Goal: Task Accomplishment & Management: Use online tool/utility

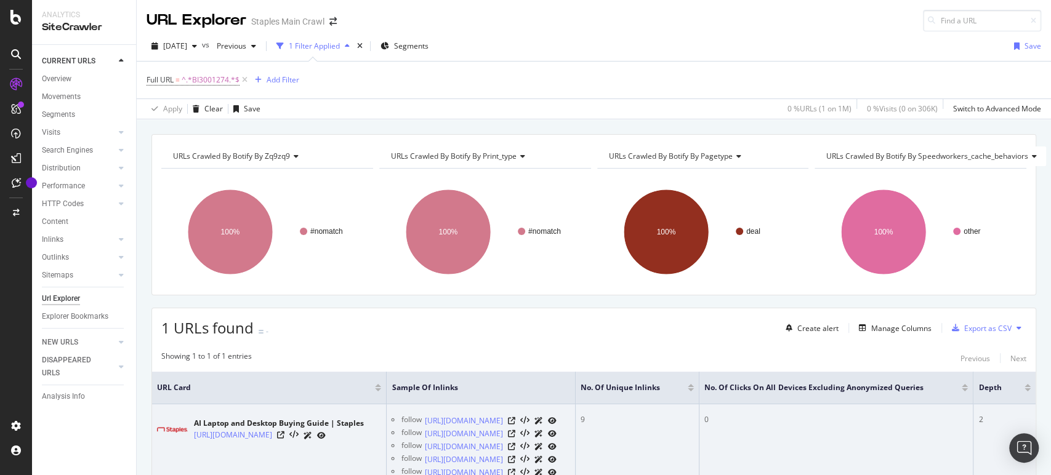
scroll to position [196, 0]
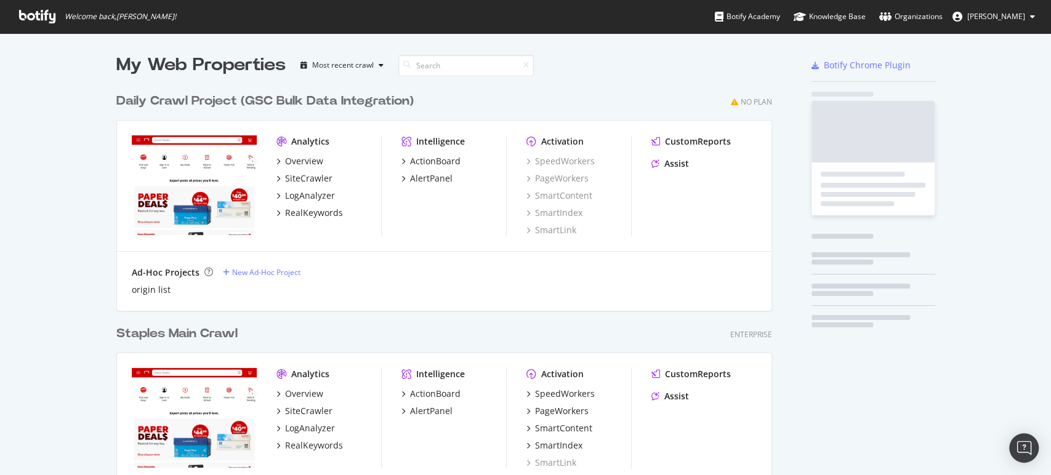
scroll to position [960, 655]
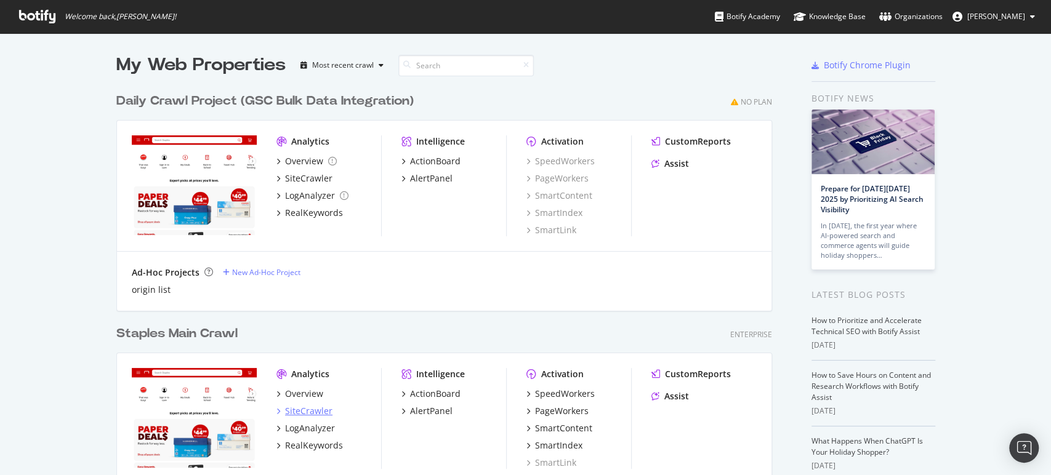
click at [300, 410] on div "SiteCrawler" at bounding box center [308, 411] width 47 height 12
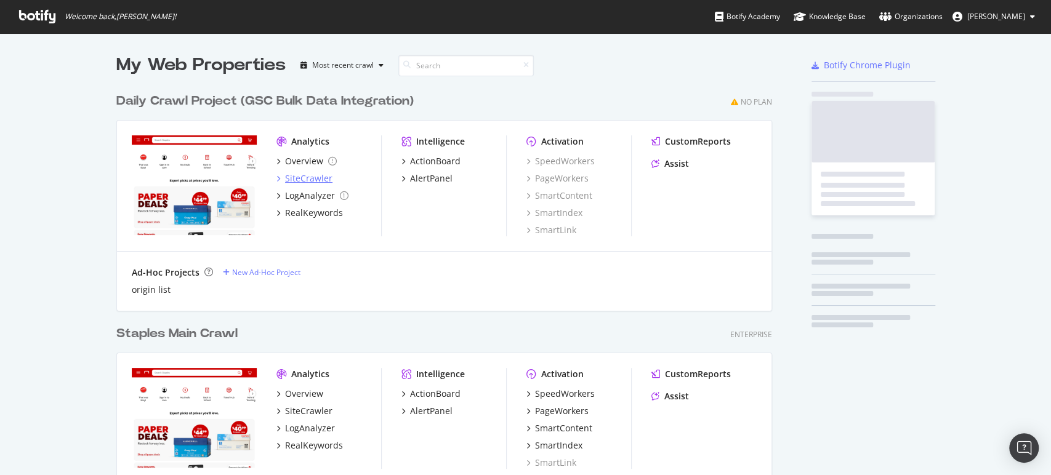
scroll to position [465, 1029]
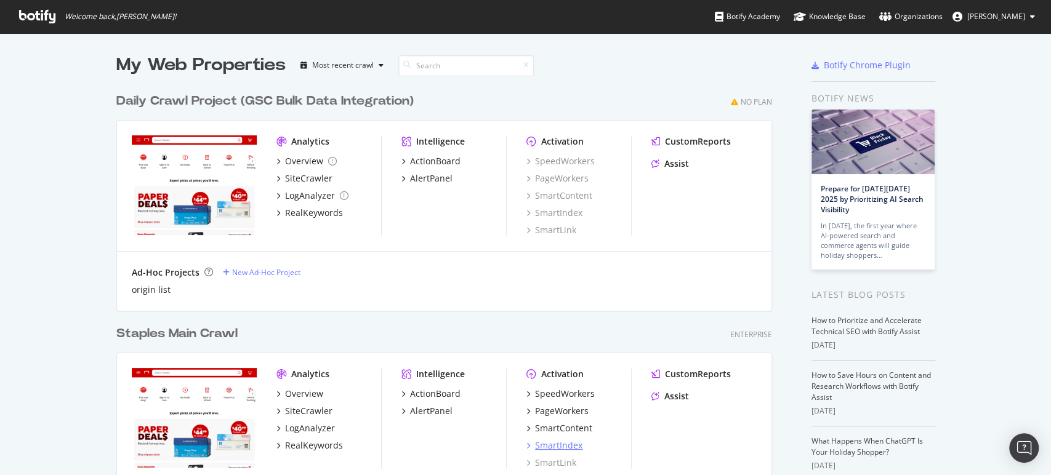
click at [542, 446] on div "SmartIndex" at bounding box center [558, 446] width 47 height 12
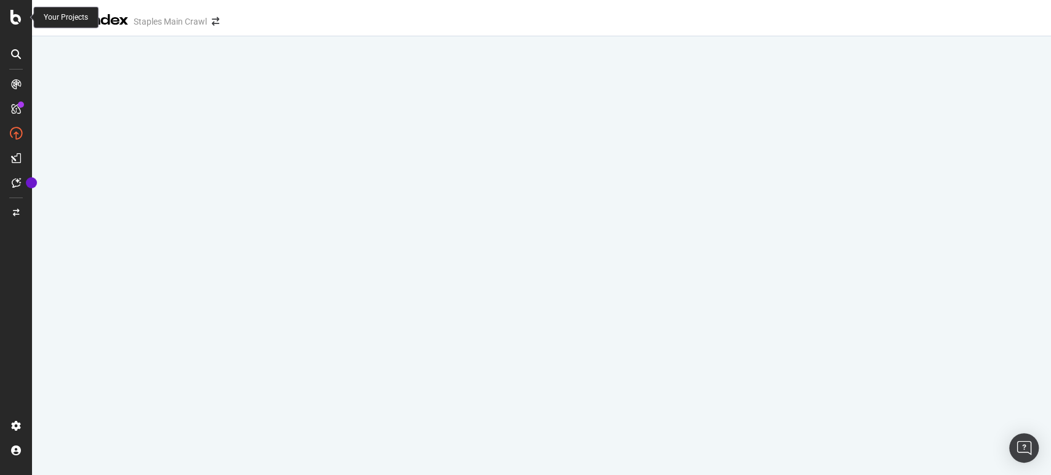
click at [12, 12] on icon at bounding box center [15, 17] width 11 height 15
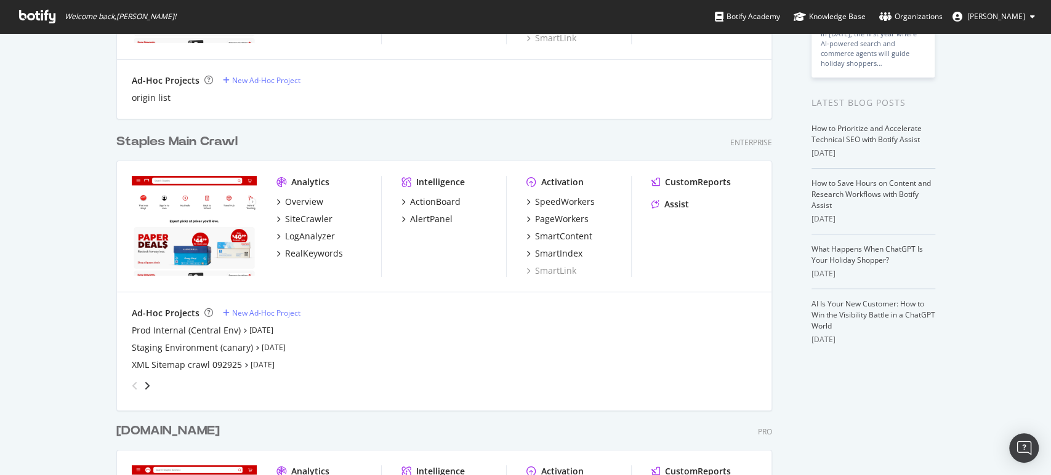
scroll to position [273, 0]
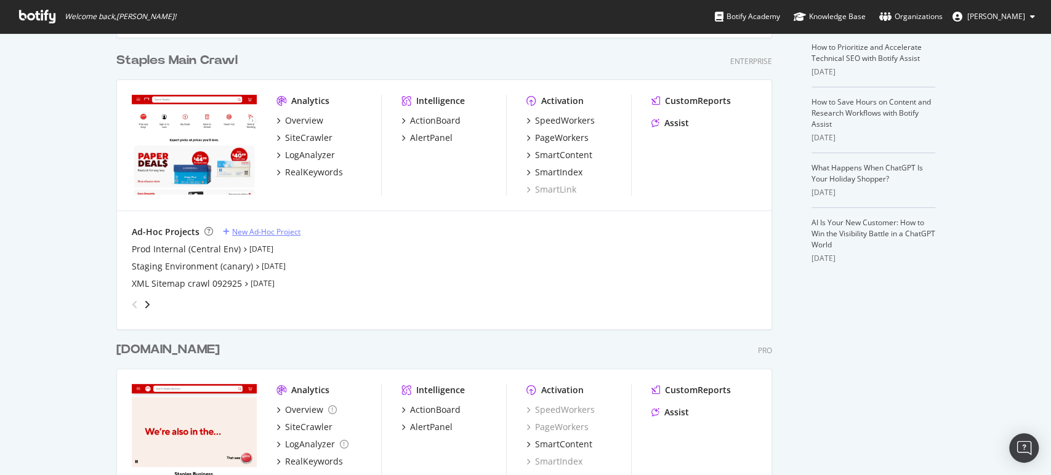
click at [259, 229] on div "New Ad-Hoc Project" at bounding box center [266, 232] width 68 height 10
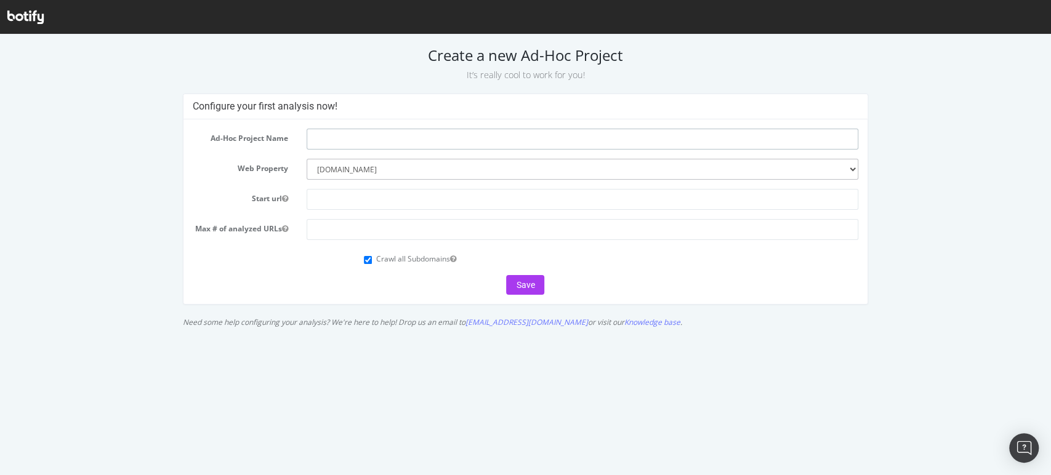
click at [347, 139] on input "text" at bounding box center [583, 139] width 552 height 21
type input "XML 9/30"
click at [345, 198] on input "text" at bounding box center [583, 199] width 552 height 21
type input "staples.com"
click at [332, 228] on input "number" at bounding box center [583, 229] width 552 height 21
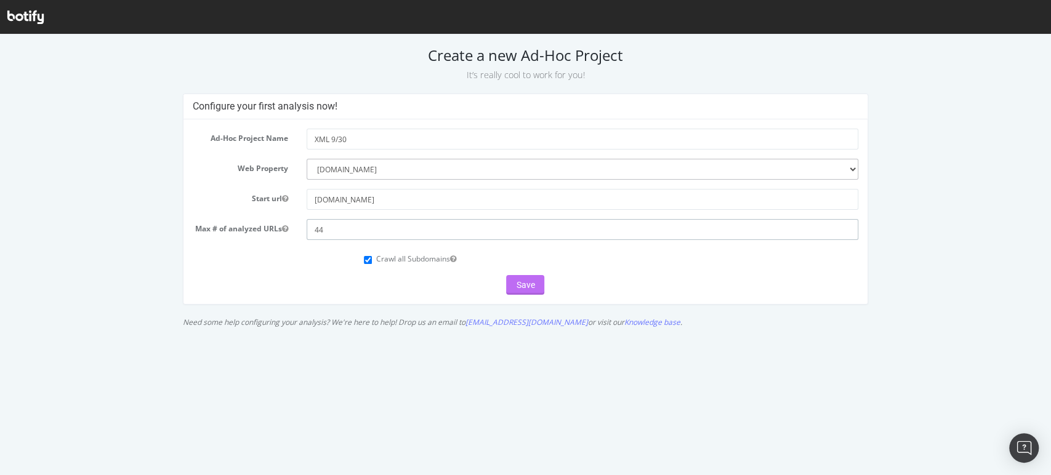
type input "44"
click at [520, 279] on button "Save" at bounding box center [525, 285] width 38 height 20
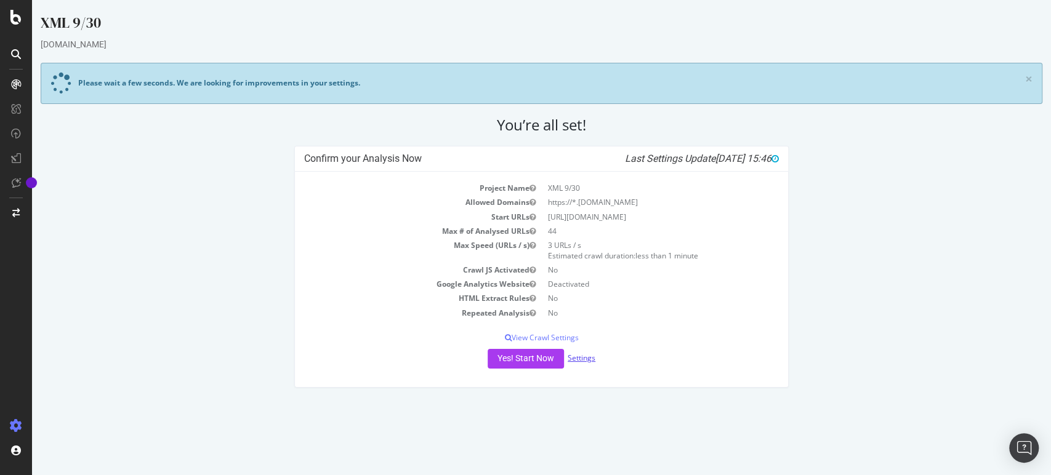
click at [585, 355] on link "Settings" at bounding box center [582, 358] width 28 height 10
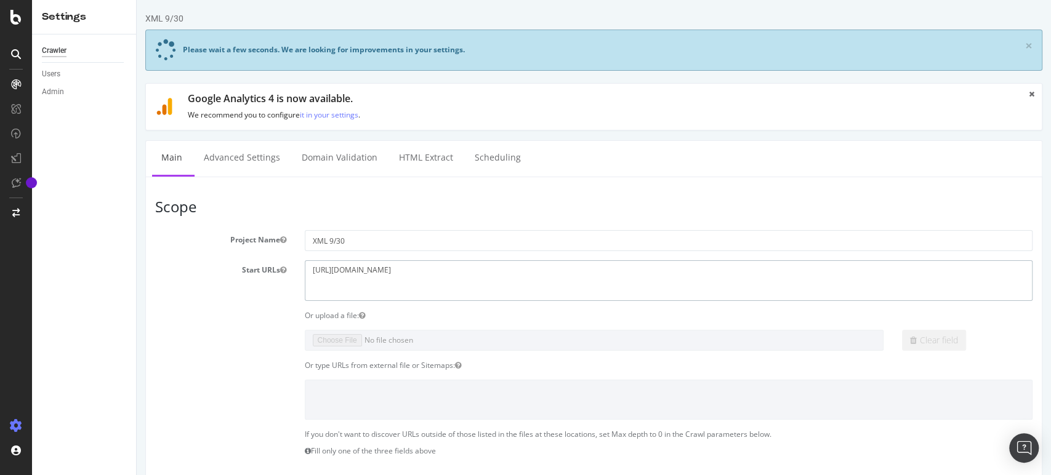
click at [335, 265] on textarea "https://staples.com" at bounding box center [669, 280] width 728 height 40
type textarea "https://www.staples.com"
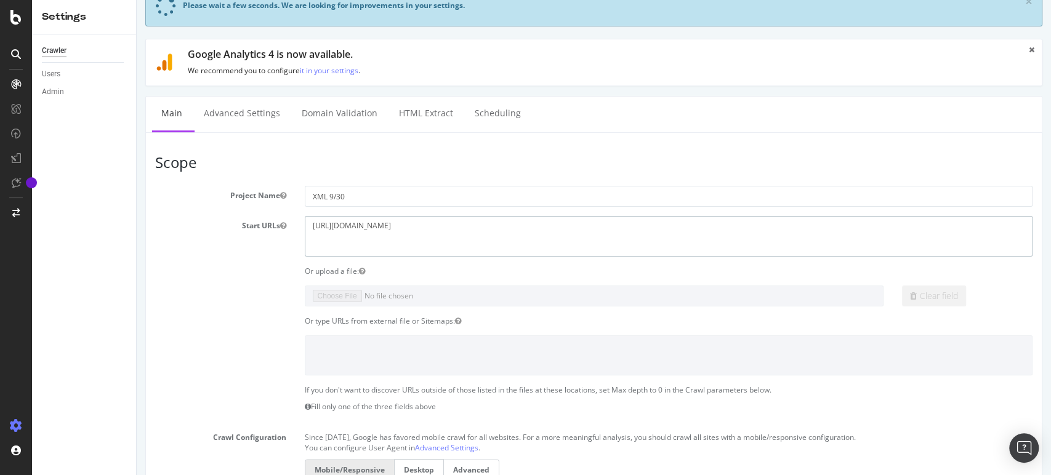
scroll to position [68, 0]
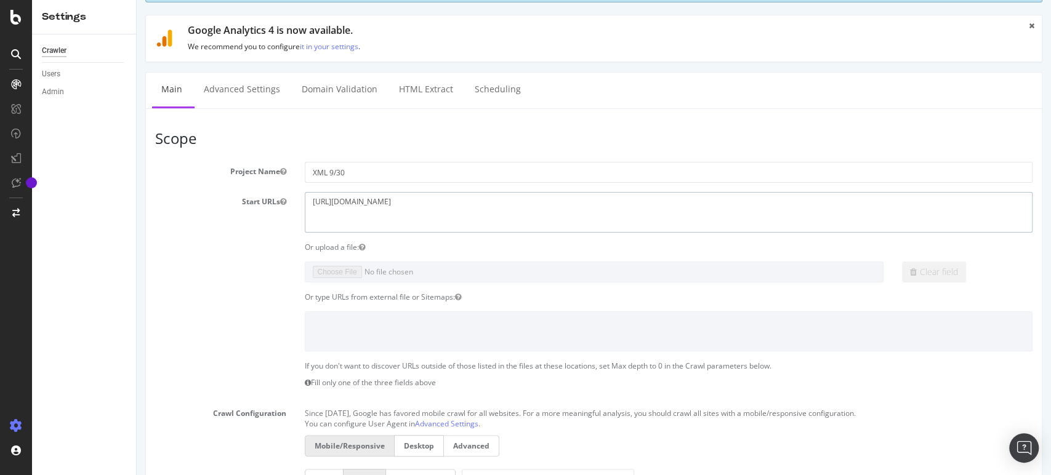
drag, startPoint x: 244, startPoint y: 206, endPoint x: 196, endPoint y: 206, distance: 47.4
click at [198, 206] on div "Start URLs https://staples.com" at bounding box center [594, 212] width 896 height 40
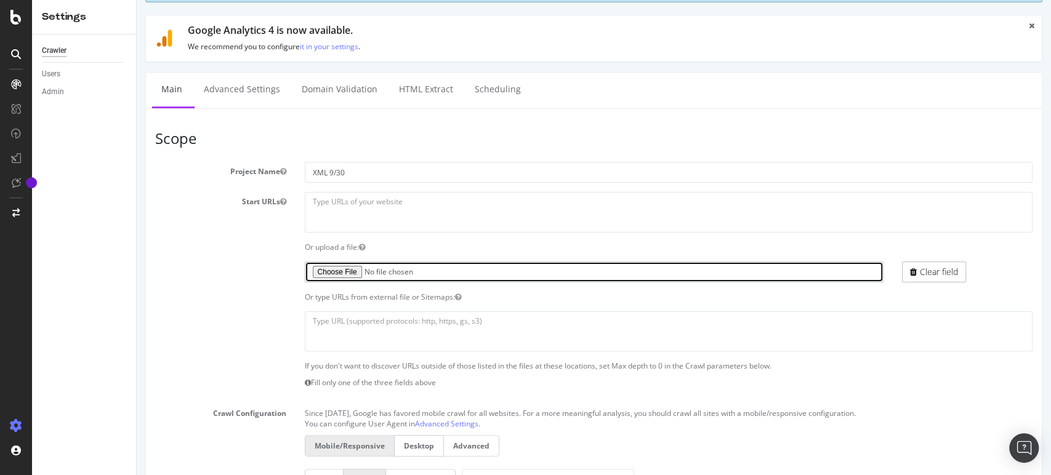
click at [323, 275] on input "file" at bounding box center [594, 272] width 579 height 21
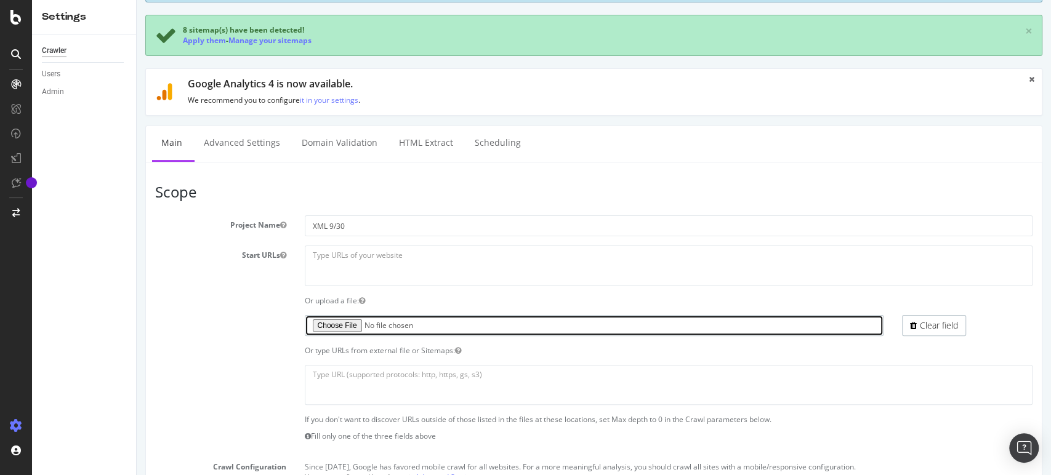
type input "C:\fakepath\Botify SItemaps Subset of URLs 093025.txt"
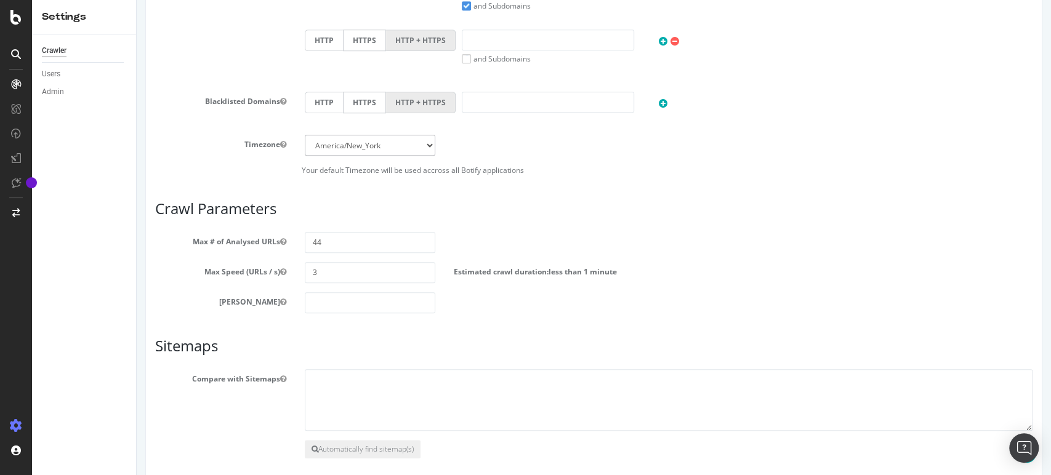
scroll to position [670, 0]
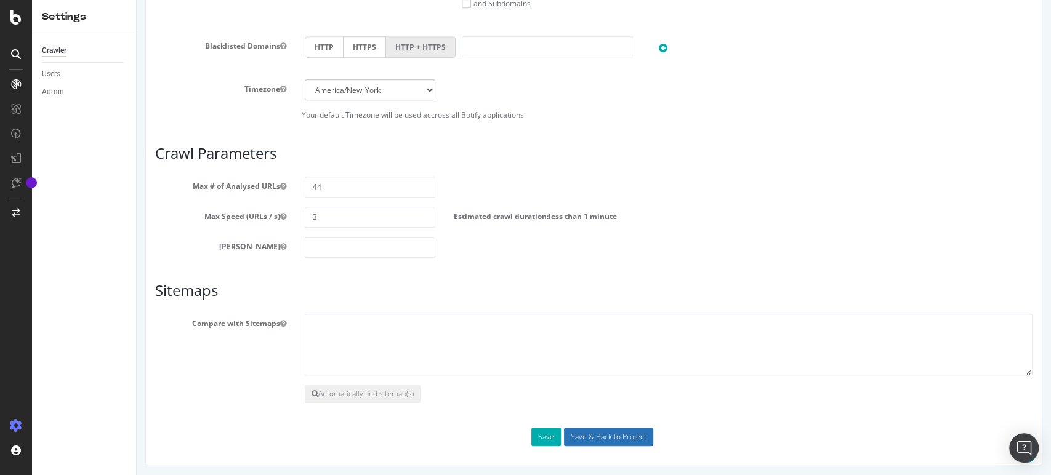
click at [594, 432] on input "Save & Back to Project" at bounding box center [608, 437] width 89 height 18
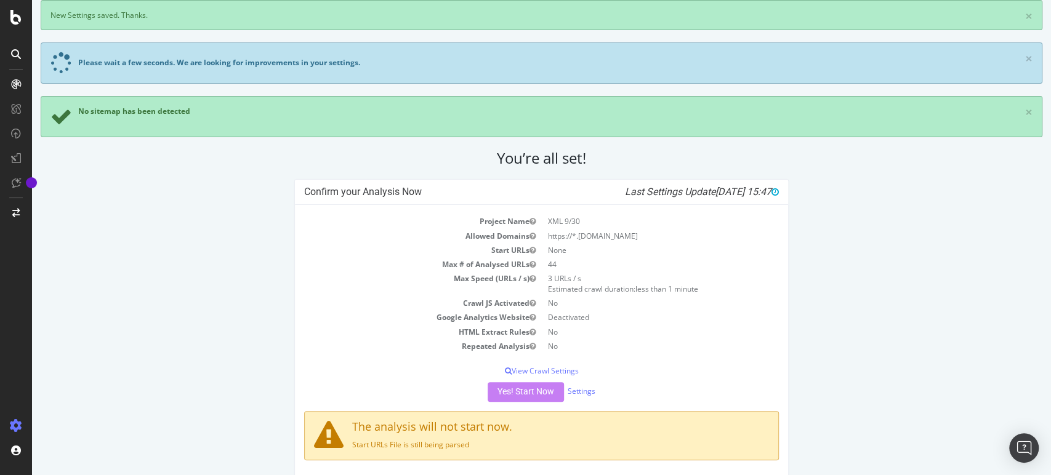
scroll to position [81, 0]
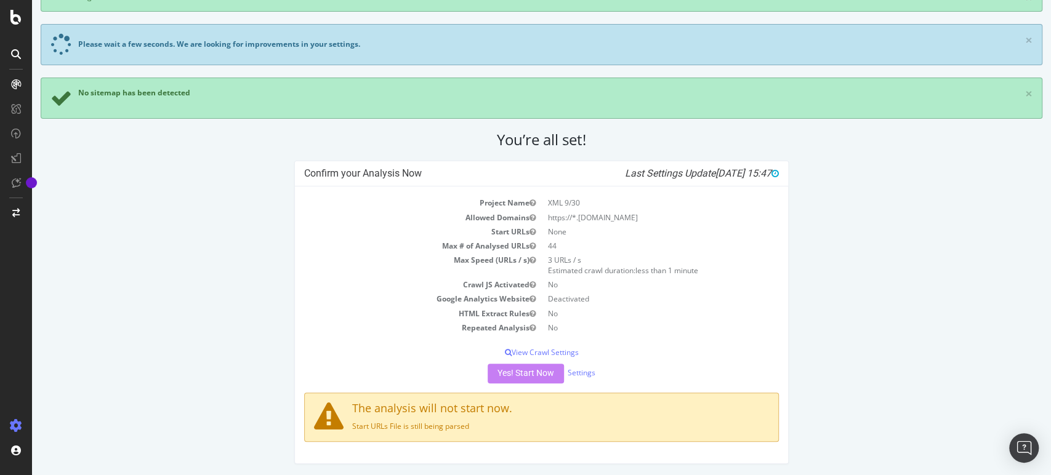
click at [425, 423] on p "Start URLs File is still being parsed" at bounding box center [542, 426] width 456 height 10
click at [507, 374] on div "Yes! Start Now Settings" at bounding box center [541, 374] width 475 height 20
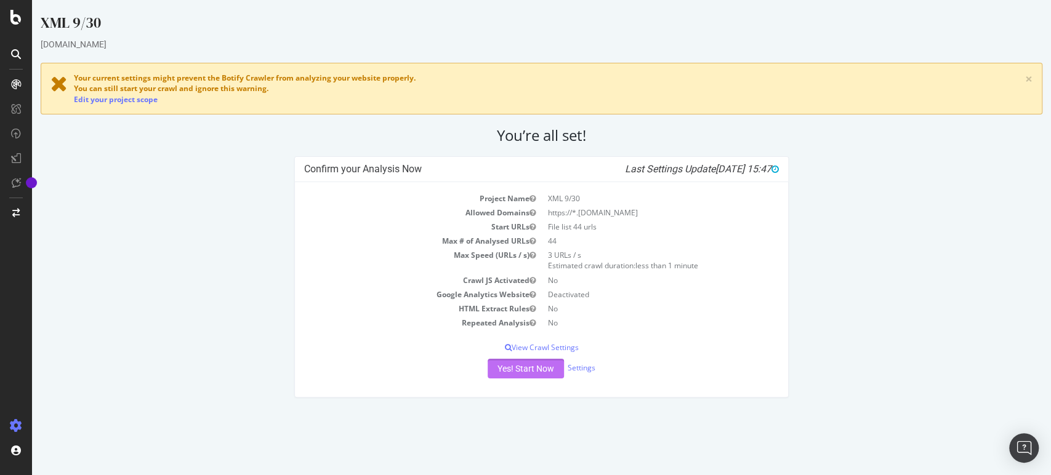
click at [505, 371] on button "Yes! Start Now" at bounding box center [526, 369] width 76 height 20
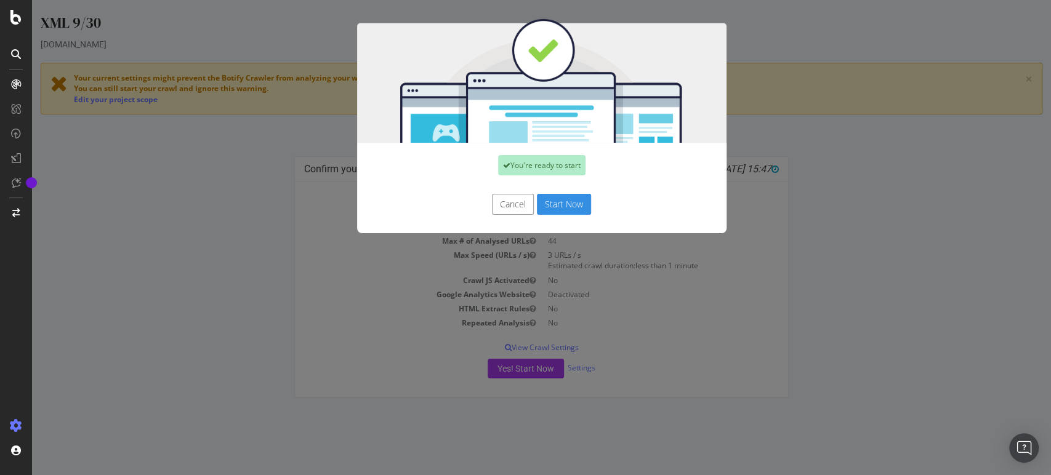
click at [544, 206] on button "Start Now" at bounding box center [564, 204] width 54 height 21
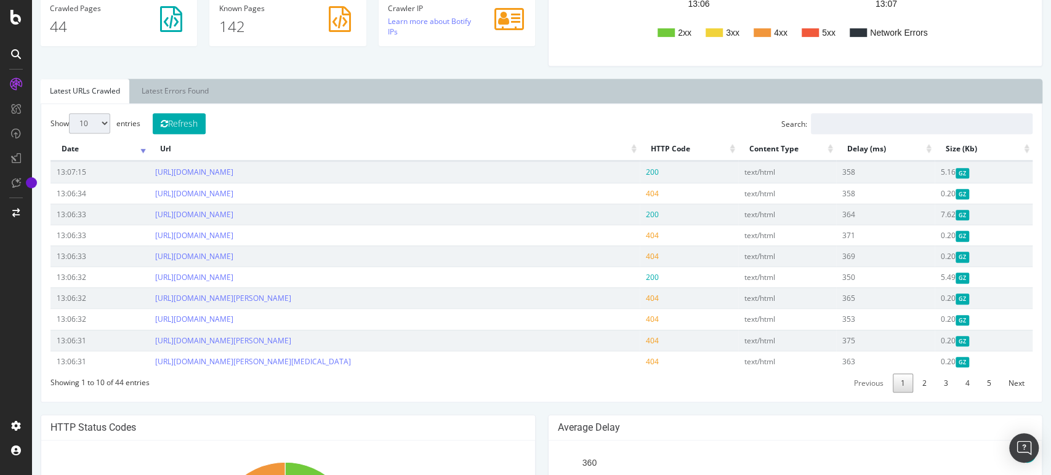
scroll to position [342, 0]
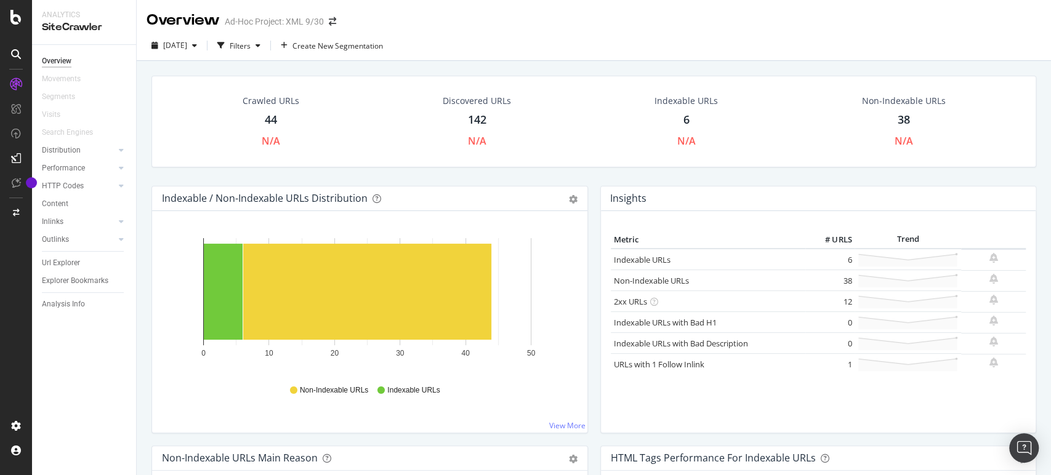
click at [271, 113] on div "44" at bounding box center [271, 120] width 12 height 16
